Goal: Information Seeking & Learning: Find specific fact

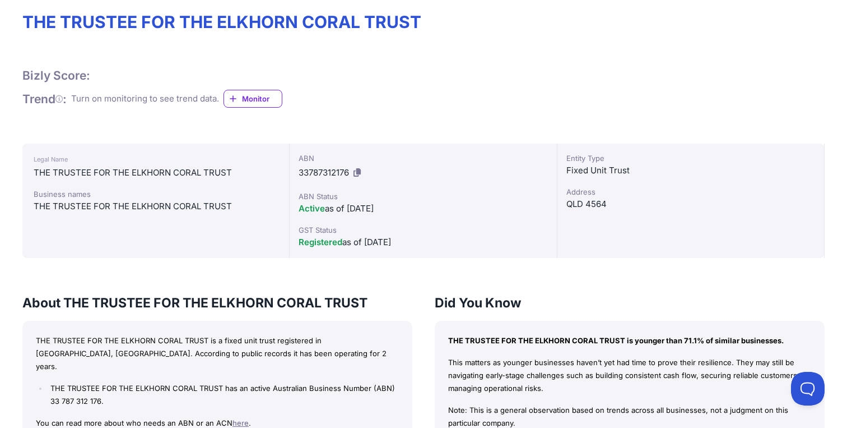
scroll to position [124, 0]
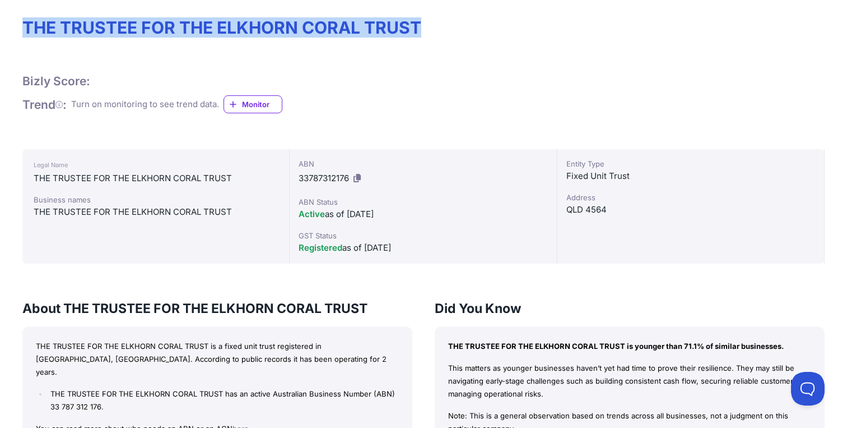
drag, startPoint x: 222, startPoint y: 24, endPoint x: 25, endPoint y: 24, distance: 197.2
click at [25, 24] on h1 "THE TRUSTEE FOR THE ELKHORN CORAL TRUST" at bounding box center [423, 27] width 802 height 20
copy h1 "THE TRUSTEE FOR THE ELKHORN CORAL TRUST"
click at [360, 177] on icon at bounding box center [357, 178] width 7 height 8
copy h1 "THE TRUSTEE FOR THE ELKHORN CORAL TRUST"
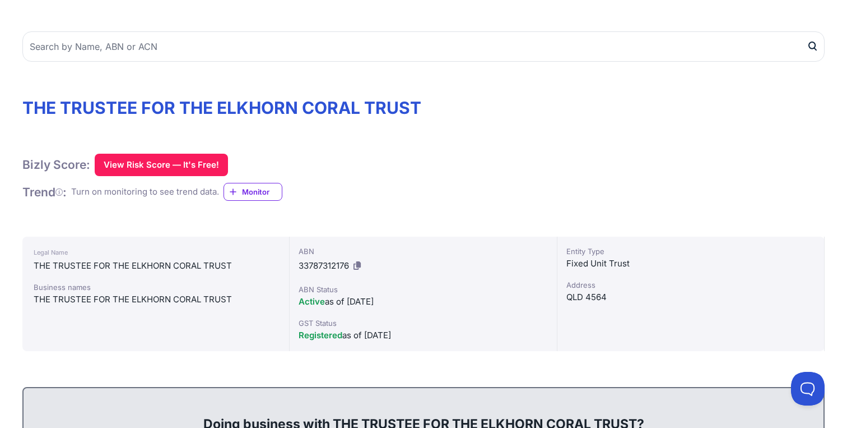
scroll to position [85, 0]
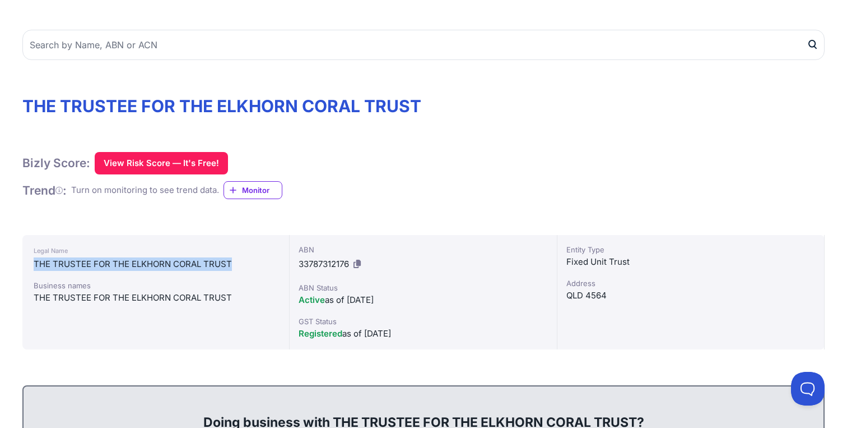
drag, startPoint x: 117, startPoint y: 262, endPoint x: 27, endPoint y: 263, distance: 89.7
click at [27, 263] on div "Legal Name THE TRUSTEE FOR THE ELKHORN CORAL TRUST Business names THE TRUSTEE F…" at bounding box center [155, 292] width 267 height 114
click at [362, 268] on button at bounding box center [357, 264] width 12 height 18
